Goal: Information Seeking & Learning: Check status

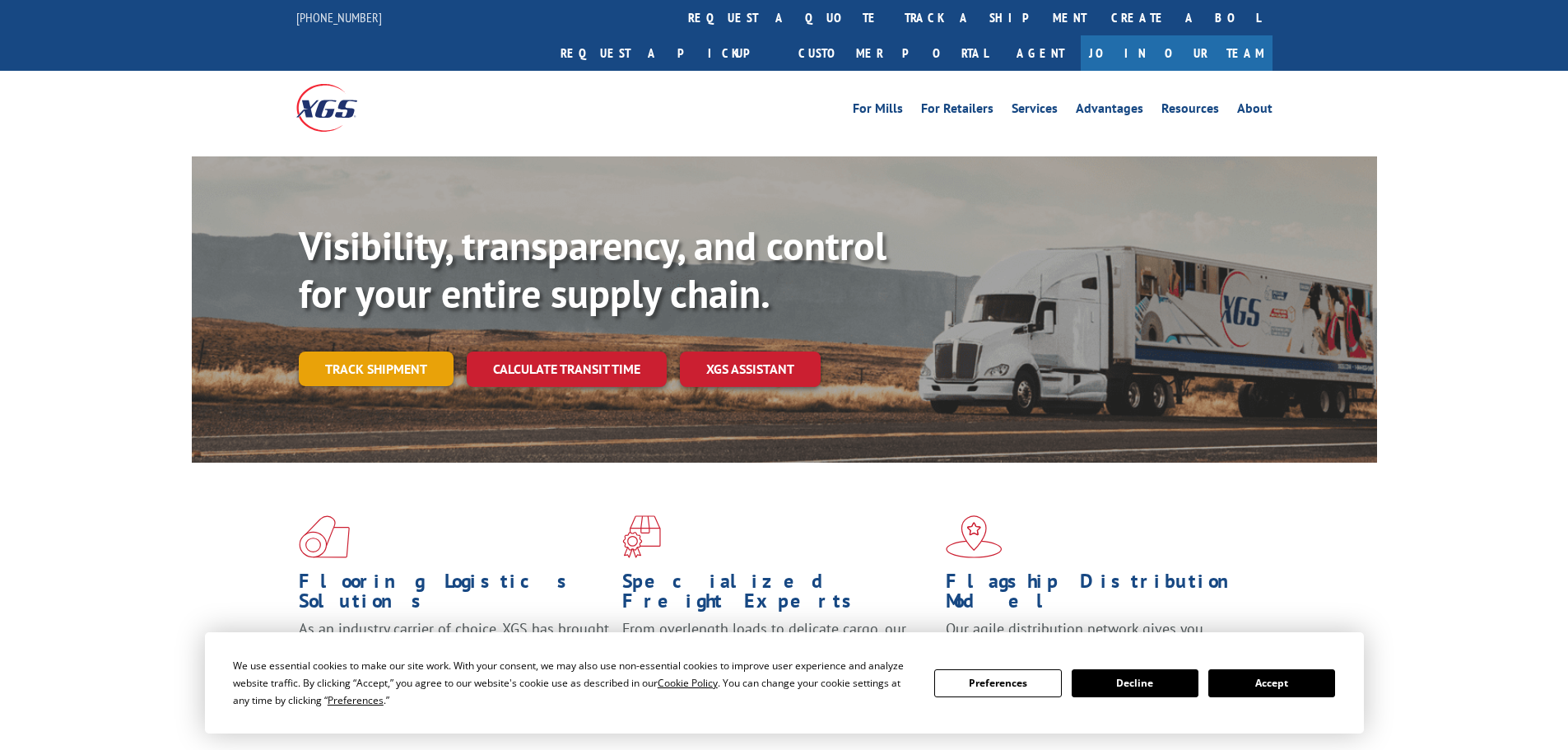
click at [382, 351] on link "Track shipment" at bounding box center [376, 368] width 154 height 34
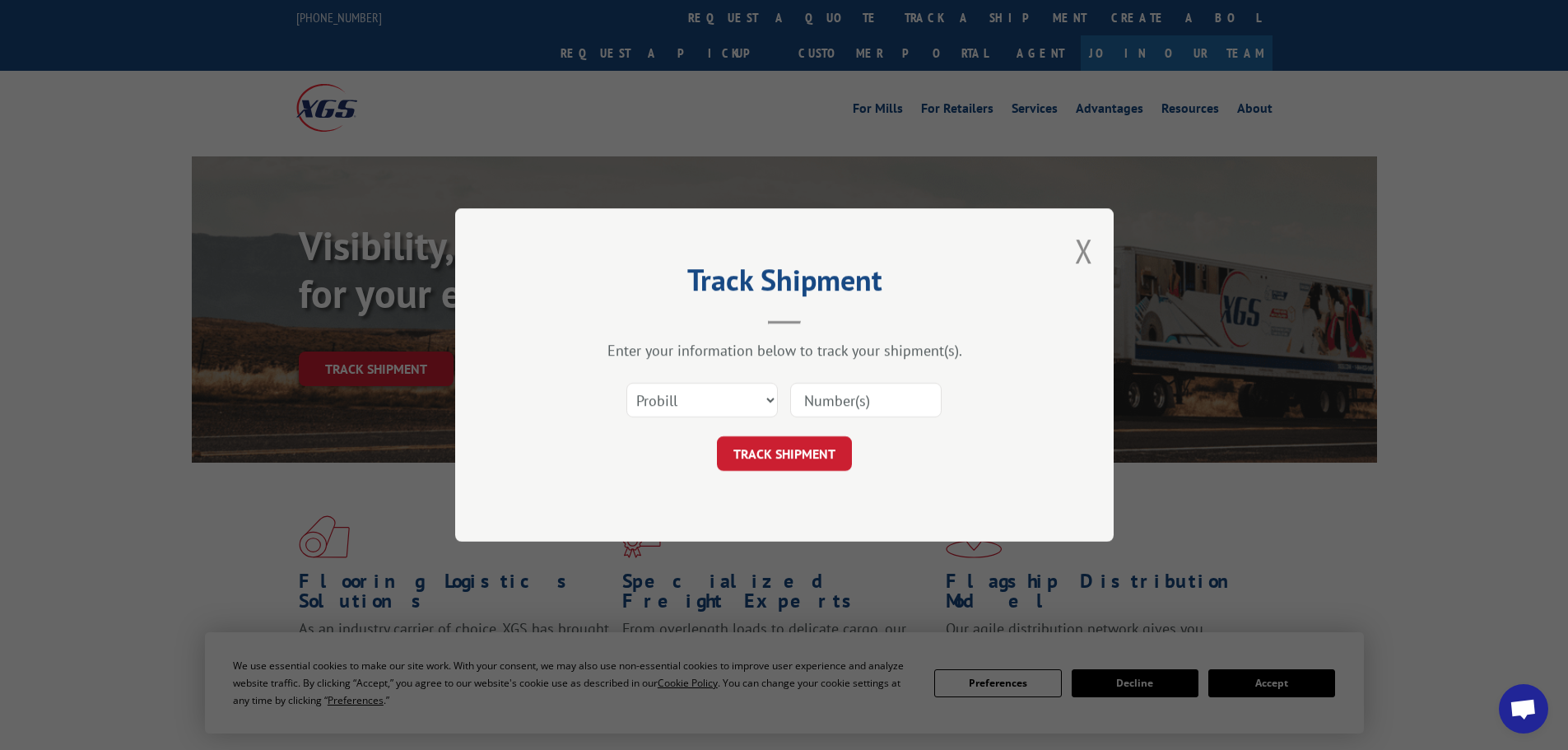
click at [830, 397] on input at bounding box center [866, 400] width 152 height 34
paste input "17479179"
type input "17479179"
click button "TRACK SHIPMENT" at bounding box center [784, 453] width 135 height 34
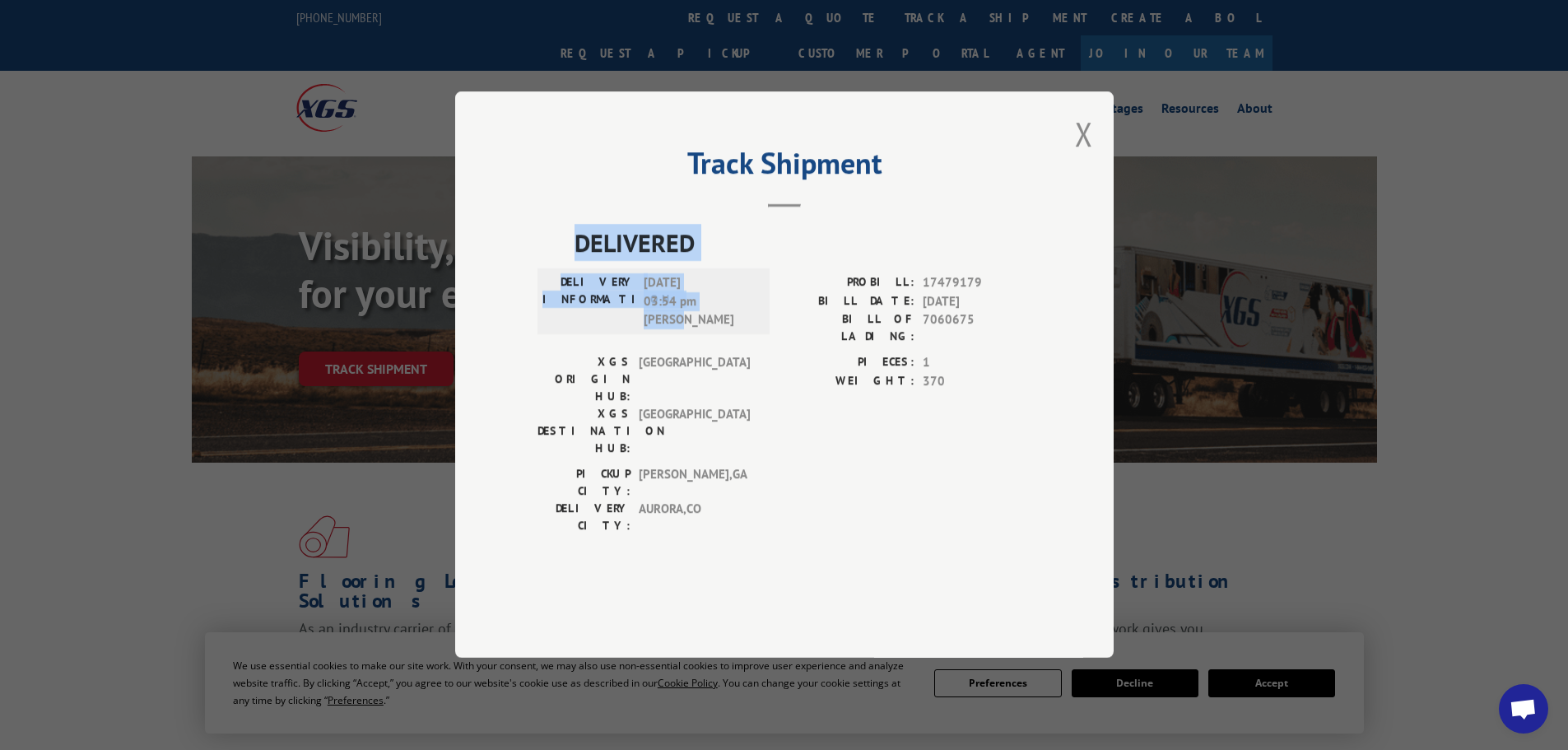
drag, startPoint x: 567, startPoint y: 277, endPoint x: 744, endPoint y: 372, distance: 200.9
click at [744, 372] on div "DELIVERED DELIVERY INFORMATION: [DATE] 03:54 pm [PERSON_NAME]: 17479179 BILL DA…" at bounding box center [784, 384] width 494 height 319
copy div "DELIVERED DELIVERY INFORMATION: [DATE] 03:54 pm [PERSON_NAME]"
click at [1080, 155] on button "Close modal" at bounding box center [1084, 133] width 19 height 43
